Goal: Transaction & Acquisition: Purchase product/service

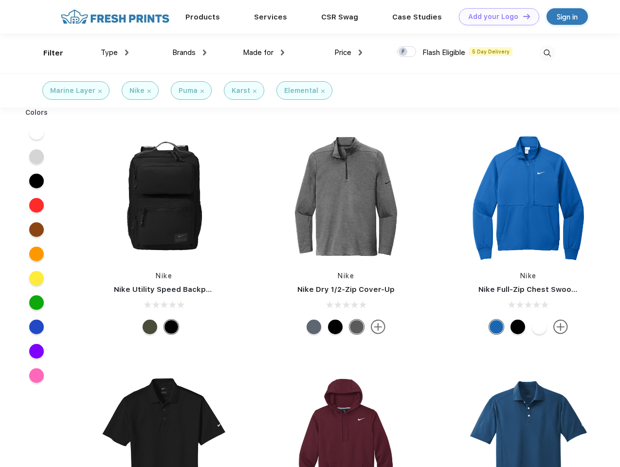
click at [495, 17] on link "Add your Logo Design Tool" at bounding box center [499, 16] width 80 height 17
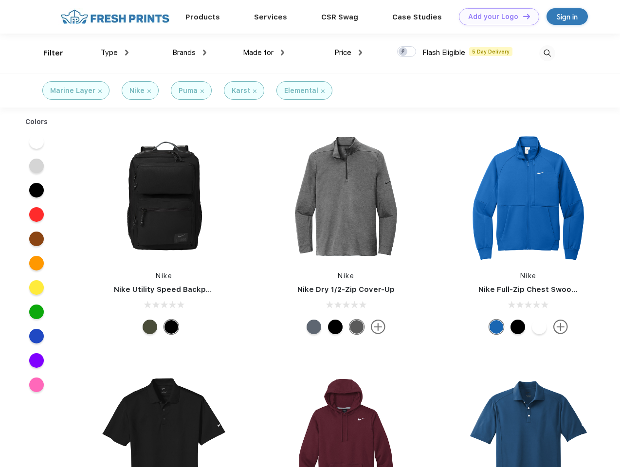
click at [0, 0] on div "Design Tool" at bounding box center [0, 0] width 0 height 0
click at [522, 16] on link "Add your Logo Design Tool" at bounding box center [499, 16] width 80 height 17
click at [47, 53] on div "Filter" at bounding box center [53, 53] width 20 height 11
click at [115, 53] on span "Type" at bounding box center [109, 52] width 17 height 9
click at [189, 53] on span "Brands" at bounding box center [183, 52] width 23 height 9
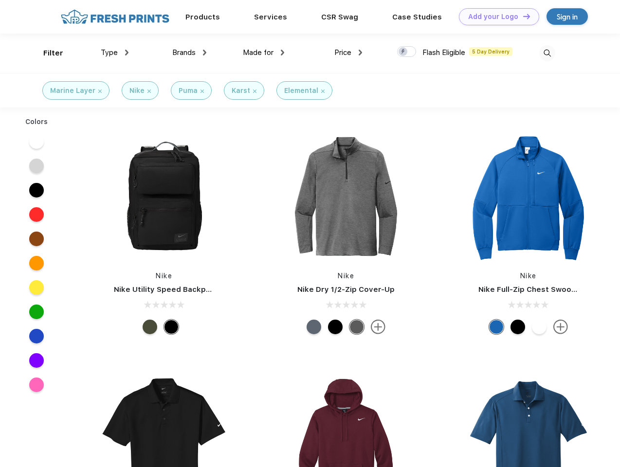
click at [264, 53] on span "Made for" at bounding box center [258, 52] width 31 height 9
click at [348, 53] on span "Price" at bounding box center [342, 52] width 17 height 9
click at [407, 52] on div at bounding box center [406, 51] width 19 height 11
click at [403, 52] on input "checkbox" at bounding box center [400, 49] width 6 height 6
click at [547, 53] on img at bounding box center [547, 53] width 16 height 16
